Goal: Transaction & Acquisition: Purchase product/service

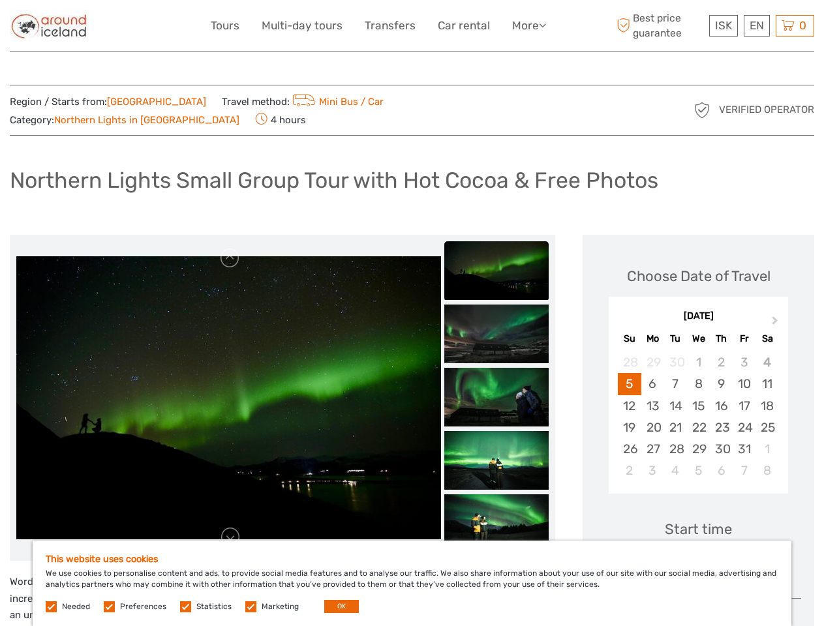
click at [528, 25] on link "More" at bounding box center [529, 25] width 34 height 19
click at [543, 25] on icon at bounding box center [542, 25] width 7 height 11
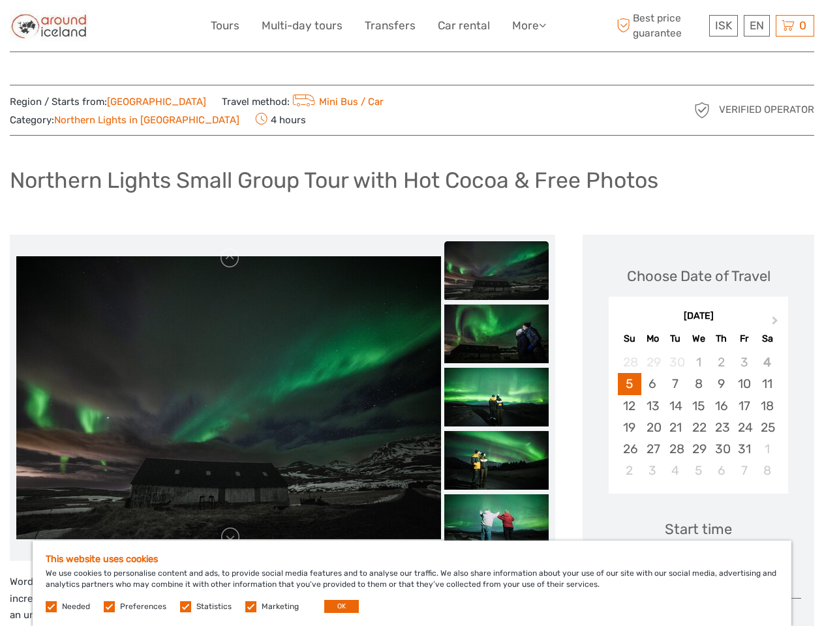
click at [723, 25] on span "ISK" at bounding box center [723, 25] width 17 height 13
click at [756, 25] on div "EN English Español Deutsch" at bounding box center [757, 26] width 26 height 22
click at [795, 25] on div "0 Items Total 0 ISK Checkout The shopping cart is empty." at bounding box center [795, 26] width 38 height 22
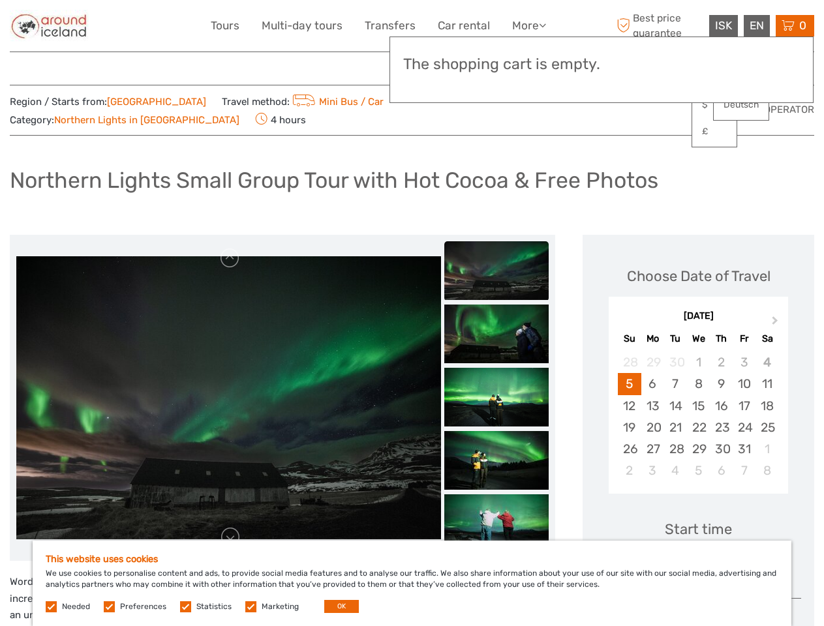
click at [228, 398] on img at bounding box center [228, 397] width 425 height 283
click at [230, 258] on link at bounding box center [230, 258] width 21 height 21
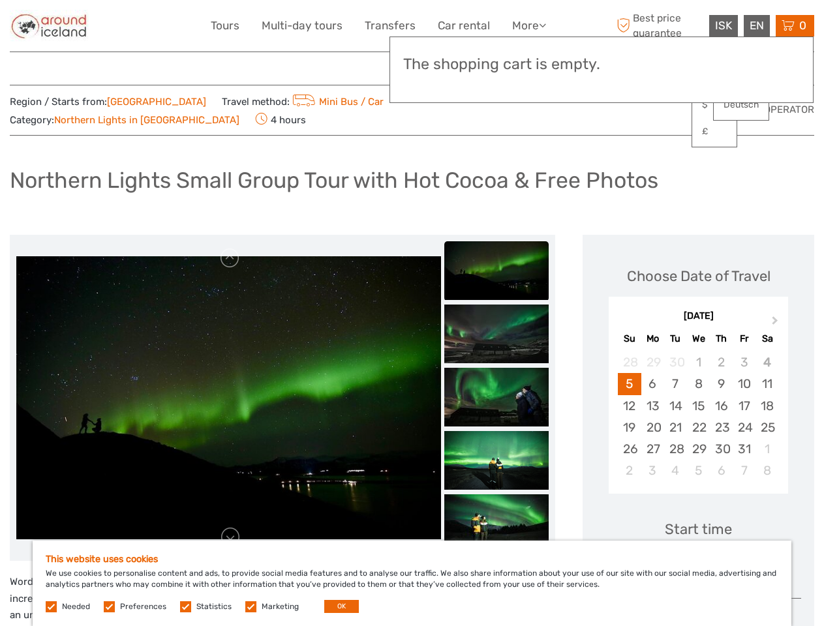
click at [230, 538] on link at bounding box center [230, 537] width 21 height 21
click at [496, 82] on div "Items Total 0 ISK Checkout The shopping cart is empty." at bounding box center [601, 70] width 424 height 67
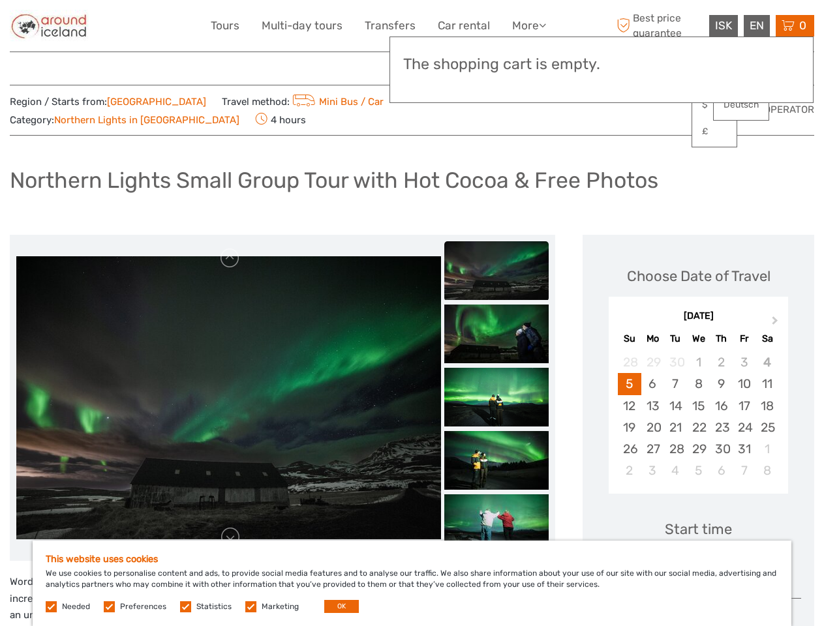
click at [496, 81] on div "Items Total 0 ISK Checkout The shopping cart is empty." at bounding box center [601, 70] width 424 height 67
